Goal: Obtain resource: Download file/media

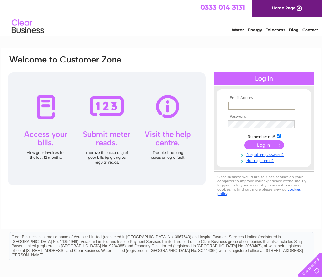
type input "thewoolshed@btinternet.com"
click at [258, 143] on input "submit" at bounding box center [264, 144] width 40 height 9
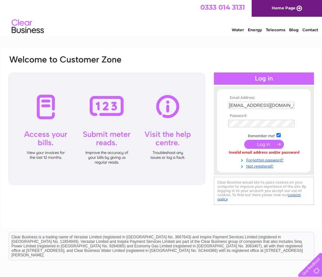
click at [259, 141] on input "submit" at bounding box center [264, 144] width 40 height 9
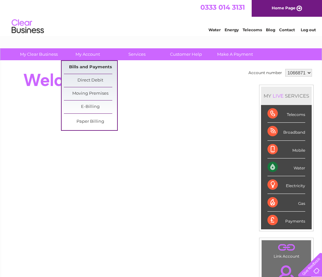
click at [83, 66] on link "Bills and Payments" at bounding box center [90, 67] width 53 height 13
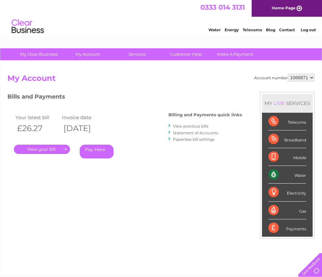
click at [189, 125] on link "View previous bills" at bounding box center [190, 126] width 35 height 5
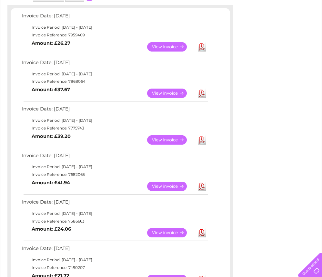
scroll to position [110, 0]
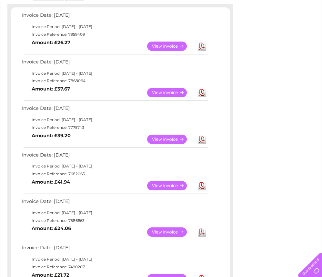
click at [202, 181] on link "Download" at bounding box center [202, 185] width 8 height 9
click at [200, 136] on link "Download" at bounding box center [202, 139] width 8 height 9
click at [201, 90] on link "Download" at bounding box center [202, 92] width 8 height 9
click at [201, 44] on link "Download" at bounding box center [202, 46] width 8 height 9
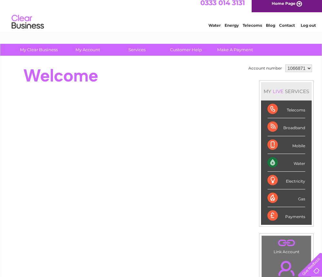
scroll to position [5, 0]
click at [307, 24] on link "Log out" at bounding box center [308, 25] width 15 height 5
